Goal: Use online tool/utility: Utilize a website feature to perform a specific function

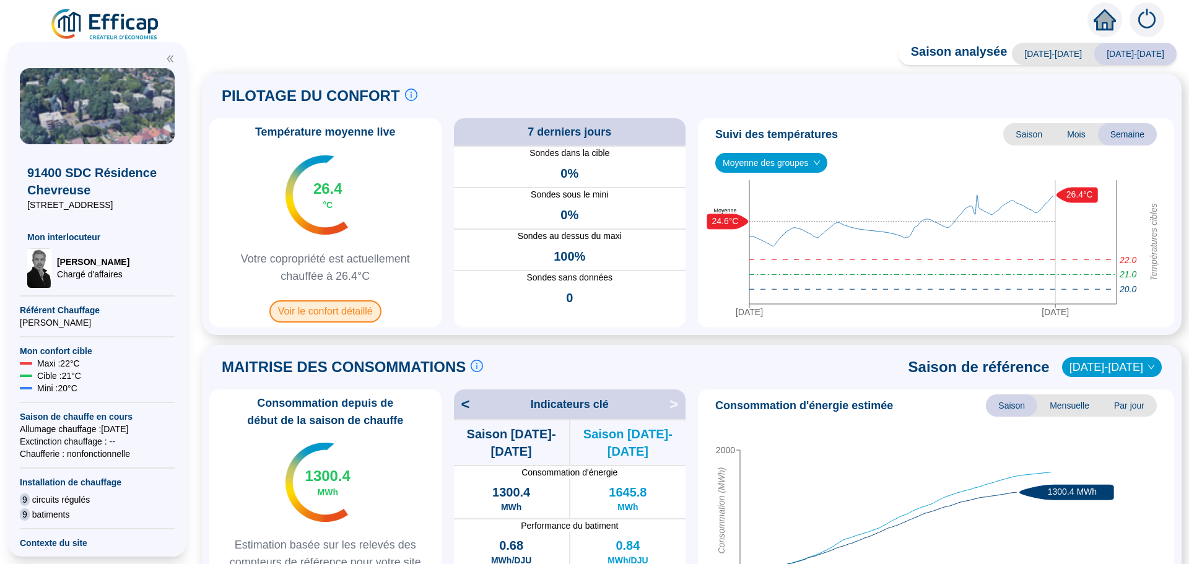
click at [314, 313] on span "Voir le confort détaillé" at bounding box center [325, 311] width 112 height 22
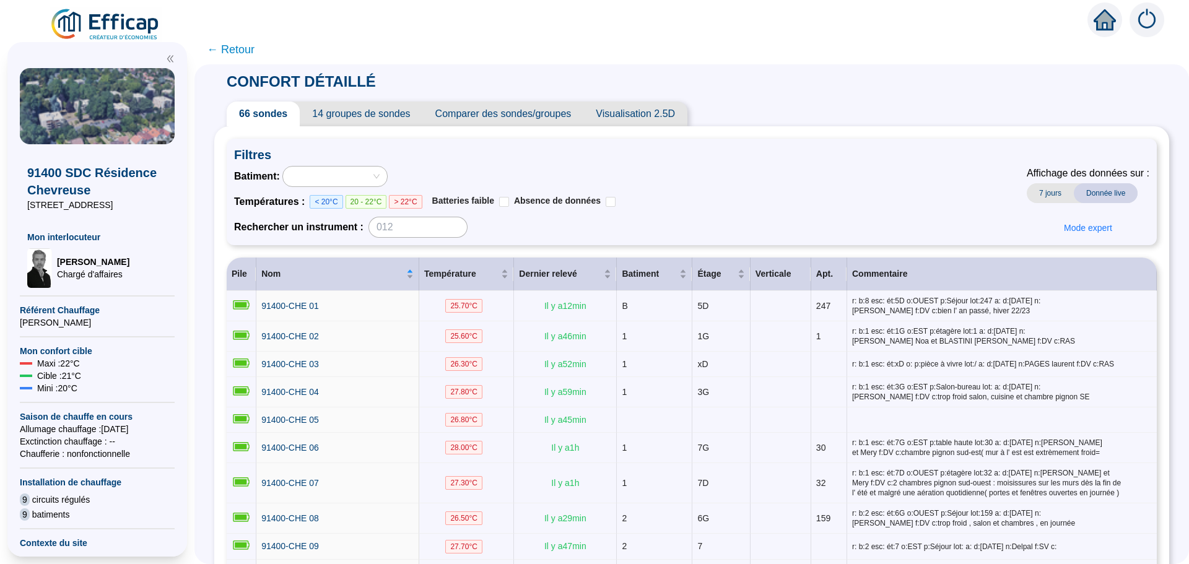
click at [507, 116] on span "Comparer des sondes/groupes" at bounding box center [503, 114] width 161 height 25
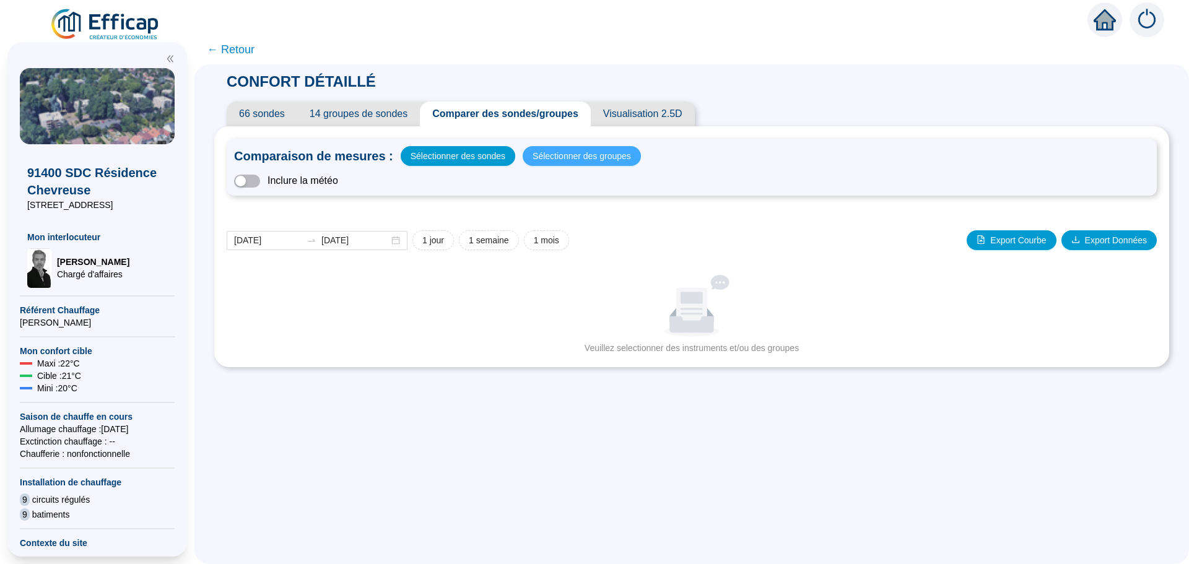
click at [550, 157] on span "Sélectionner des groupes" at bounding box center [582, 155] width 98 height 17
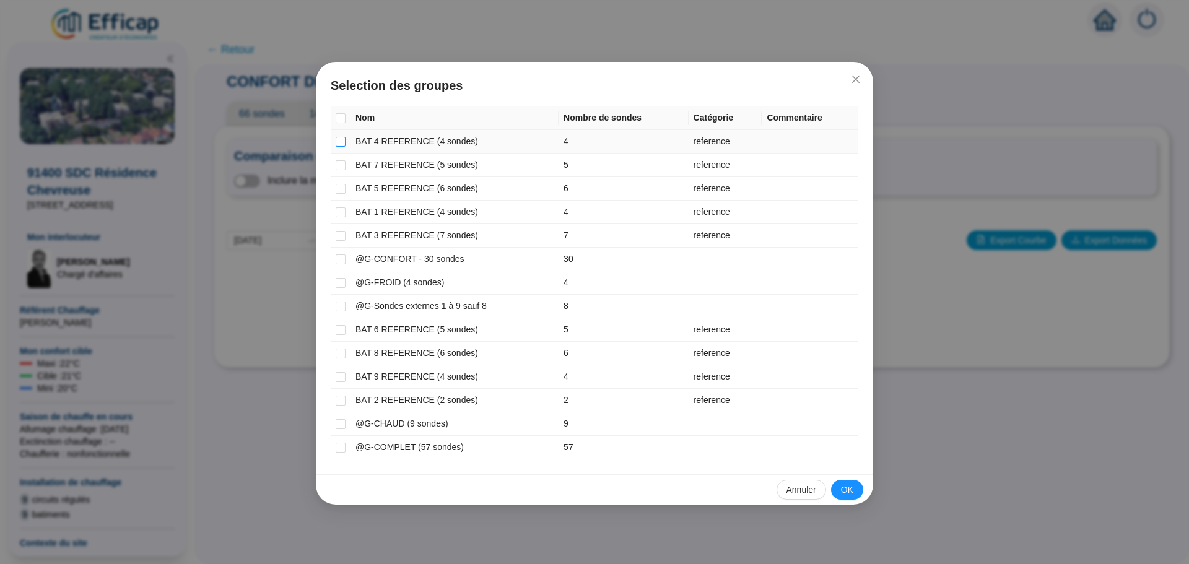
click at [344, 139] on input "checkbox" at bounding box center [341, 142] width 10 height 10
checkbox input "true"
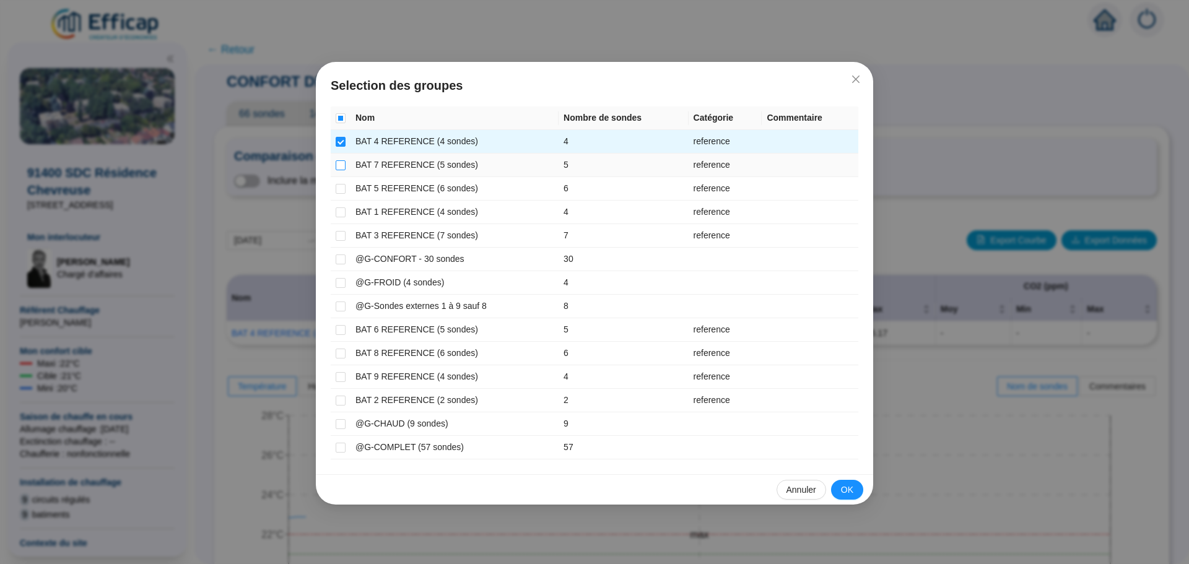
click at [339, 168] on input "checkbox" at bounding box center [341, 165] width 10 height 10
checkbox input "true"
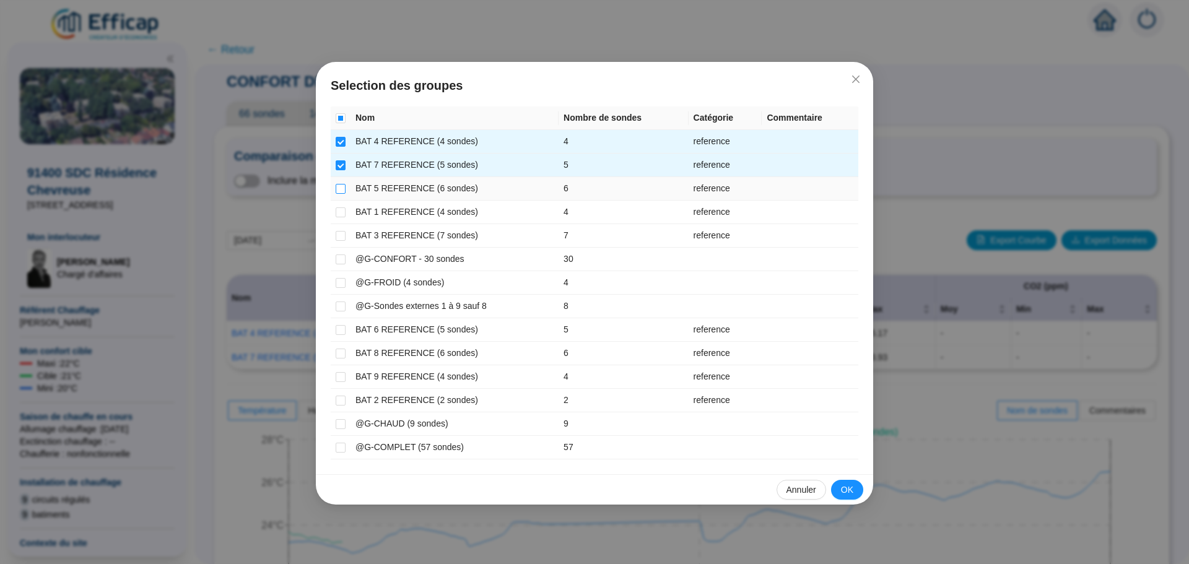
click at [339, 188] on input "checkbox" at bounding box center [341, 189] width 10 height 10
checkbox input "true"
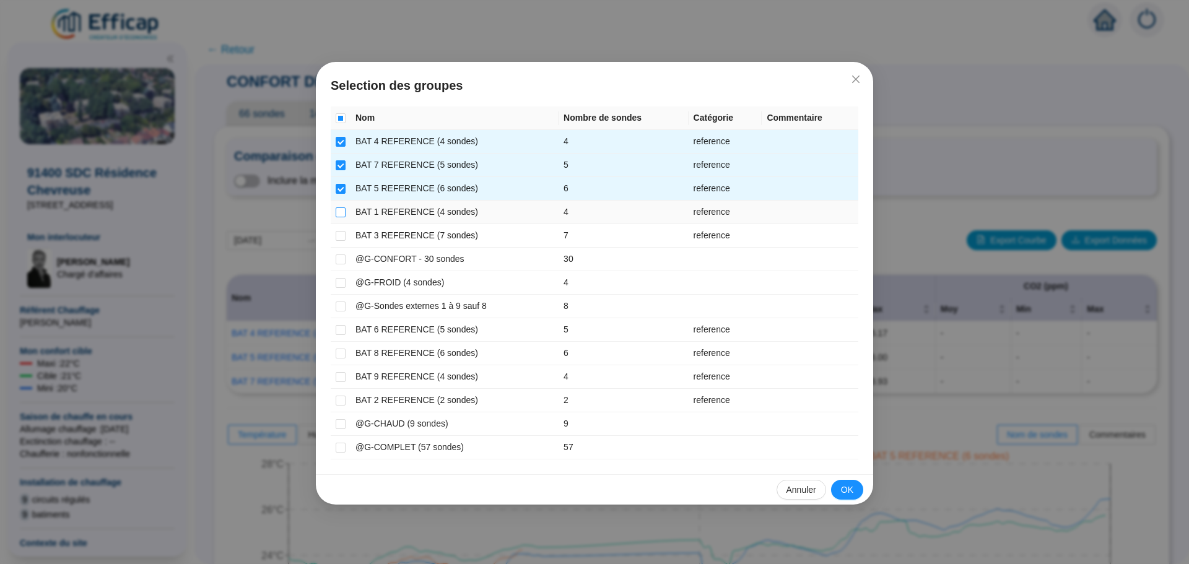
click at [341, 209] on input "checkbox" at bounding box center [341, 212] width 10 height 10
checkbox input "true"
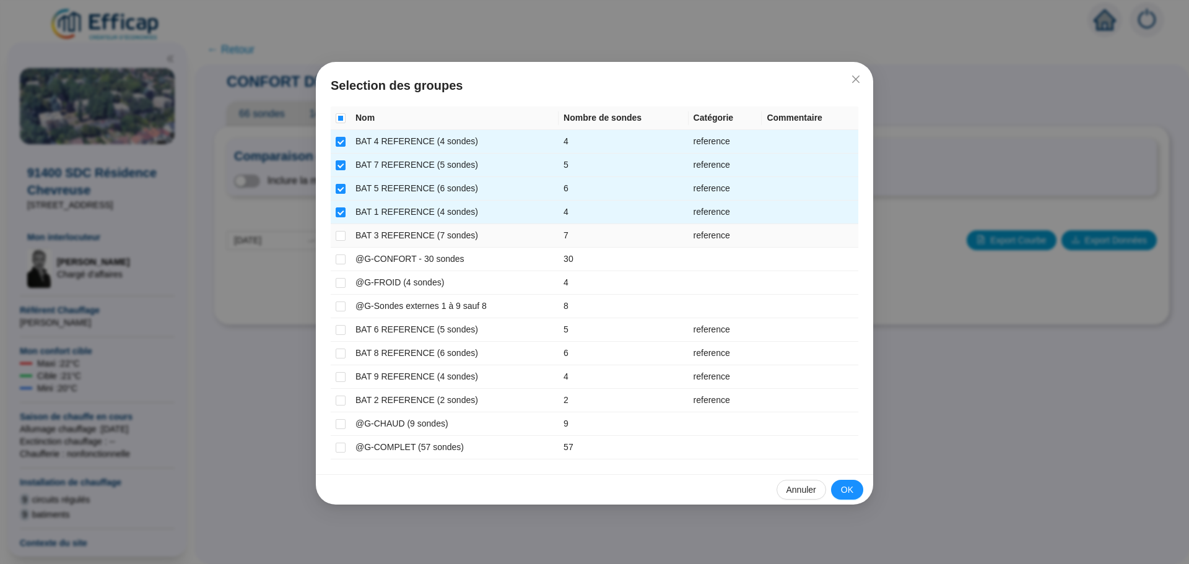
click at [341, 242] on td at bounding box center [341, 236] width 20 height 24
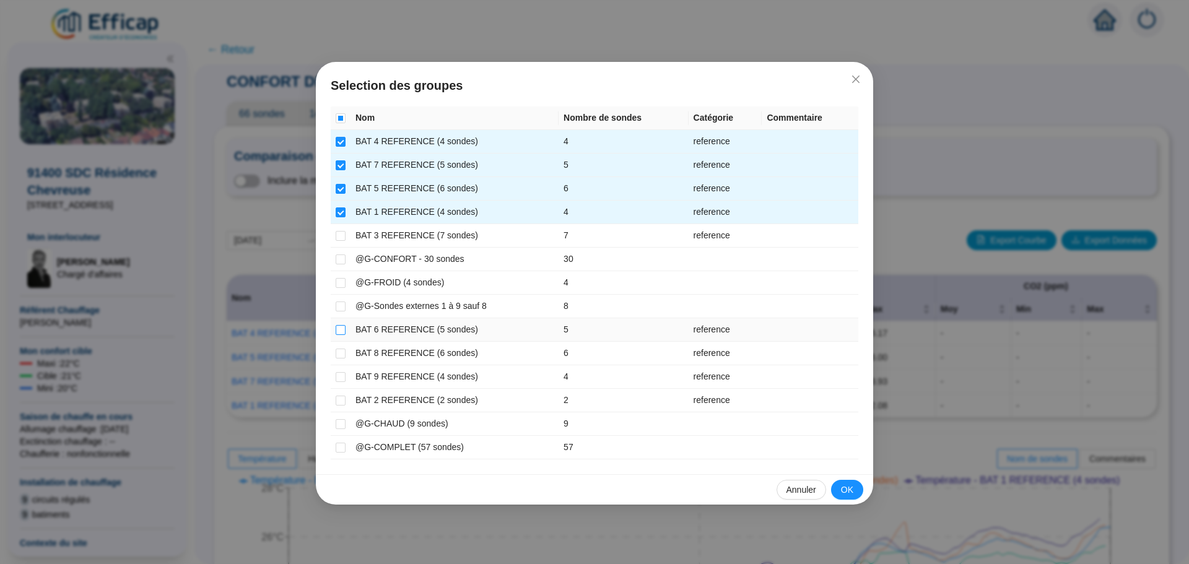
click at [340, 329] on input "checkbox" at bounding box center [341, 330] width 10 height 10
checkbox input "true"
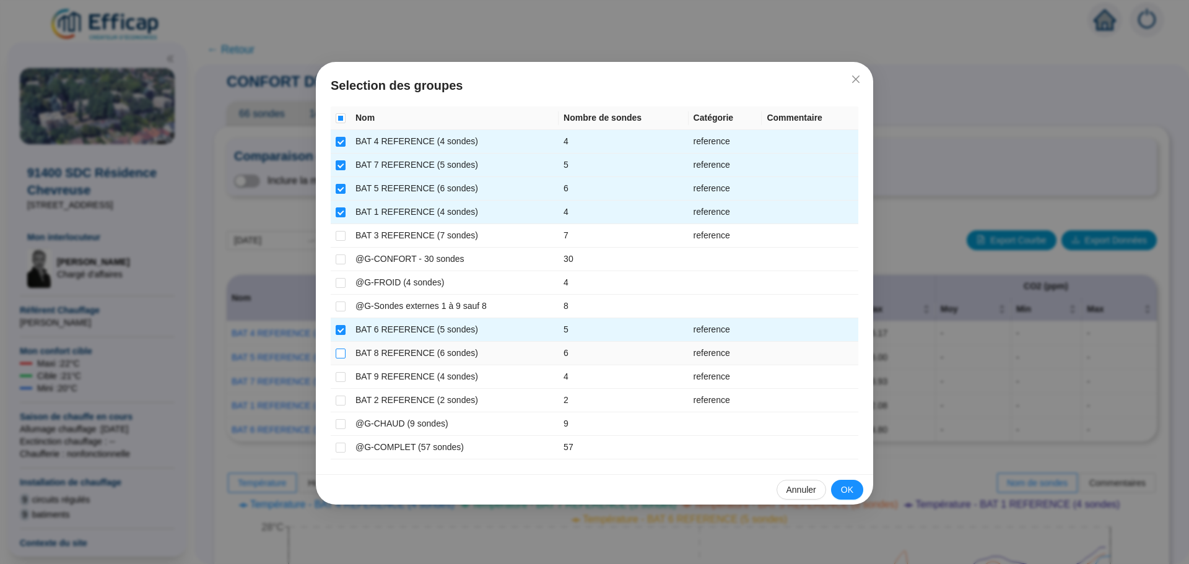
click at [342, 354] on input "checkbox" at bounding box center [341, 354] width 10 height 10
checkbox input "true"
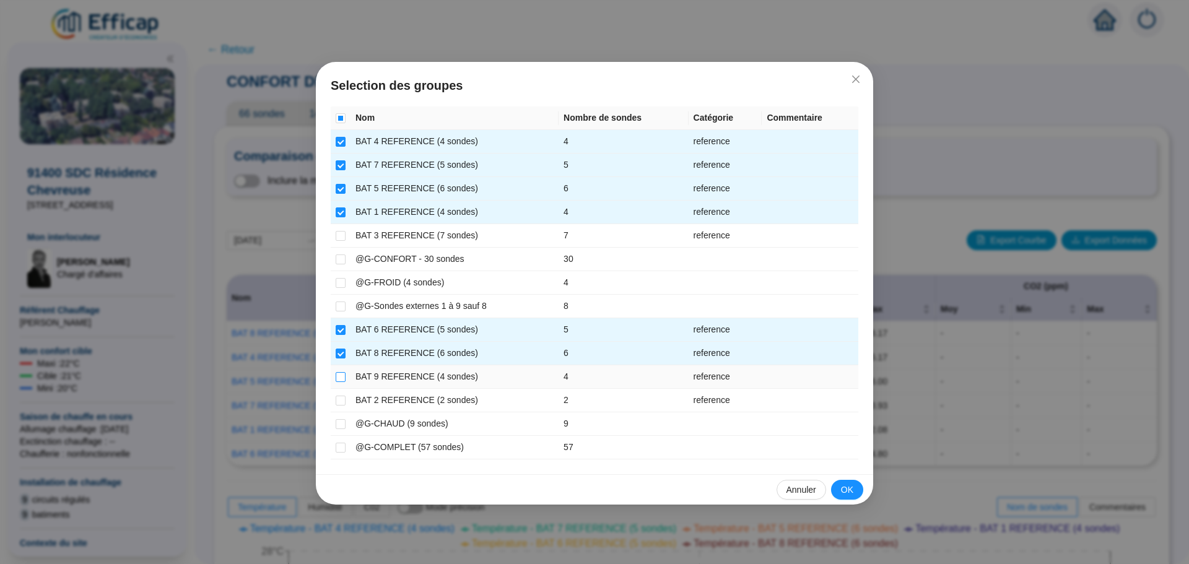
click at [342, 372] on input "checkbox" at bounding box center [341, 377] width 10 height 10
checkbox input "true"
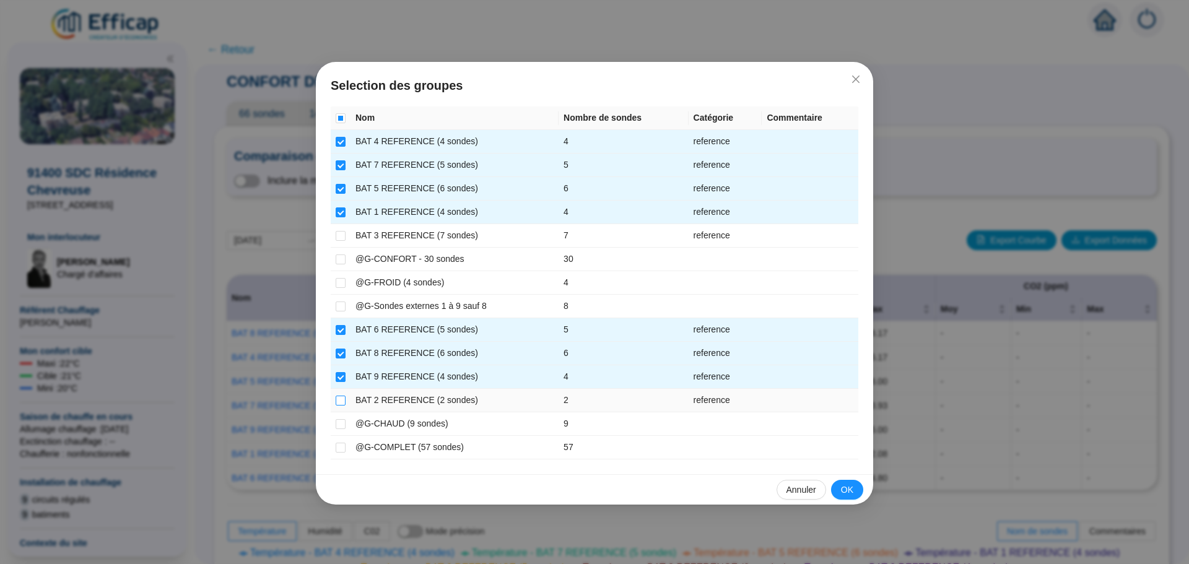
click at [339, 398] on input "checkbox" at bounding box center [341, 401] width 10 height 10
checkbox input "true"
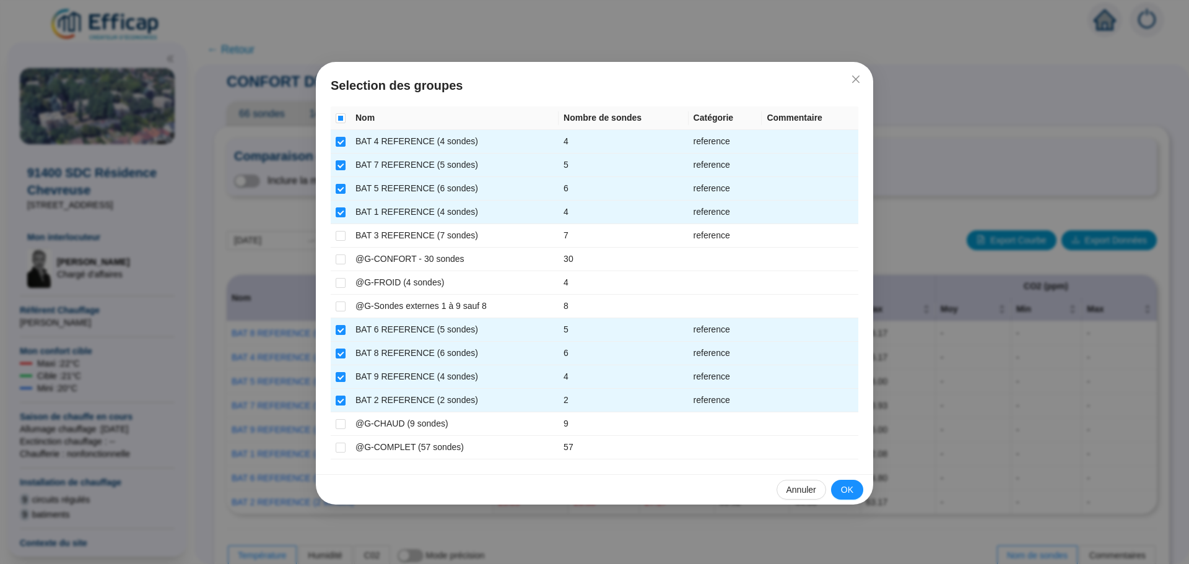
click at [848, 489] on span "OK" at bounding box center [847, 490] width 12 height 13
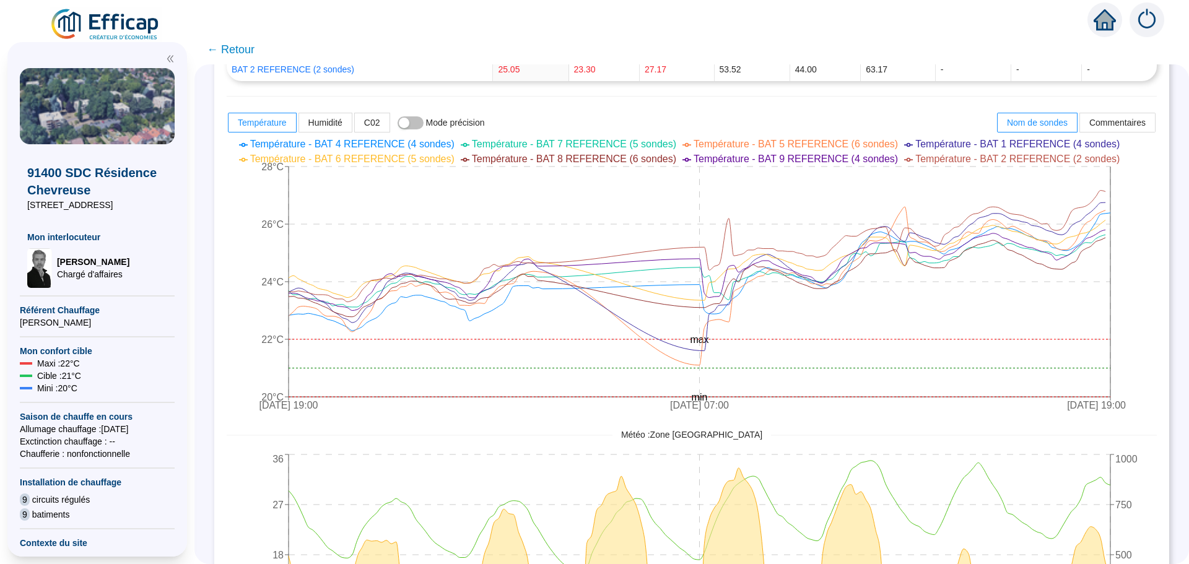
scroll to position [433, 0]
